Goal: Find specific page/section: Find specific page/section

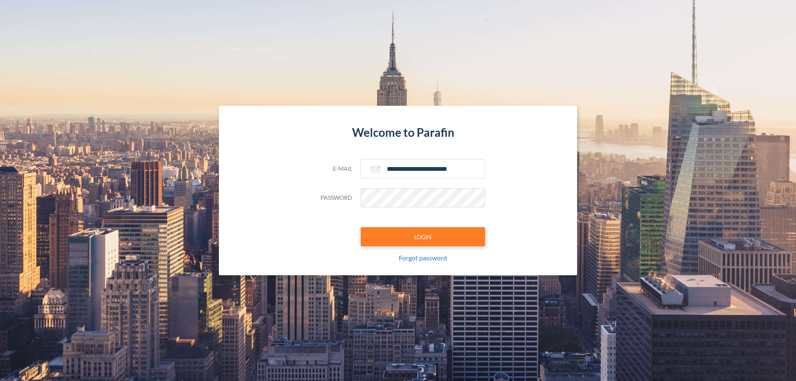
type input "**********"
click at [423, 237] on button "LOGIN" at bounding box center [423, 236] width 124 height 19
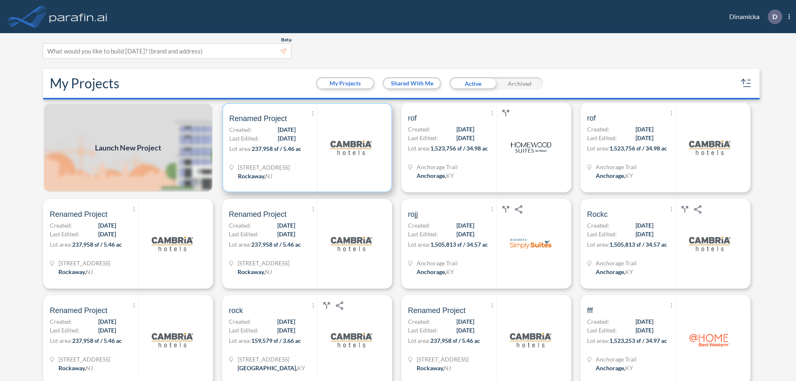
scroll to position [2, 0]
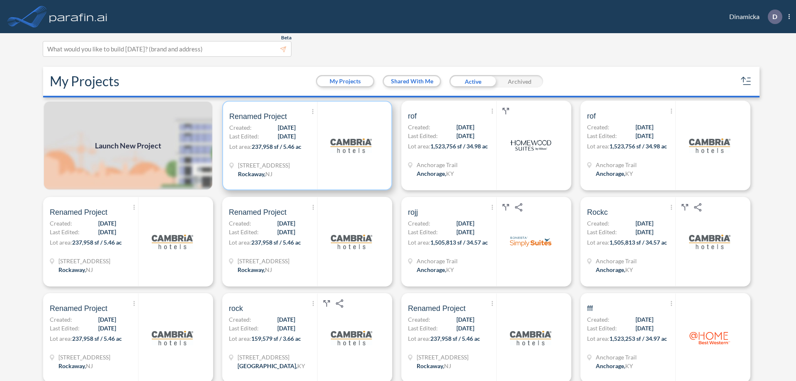
click at [306, 146] on p "Lot area: 237,958 sf / 5.46 ac" at bounding box center [273, 148] width 88 height 12
